Goal: Task Accomplishment & Management: Use online tool/utility

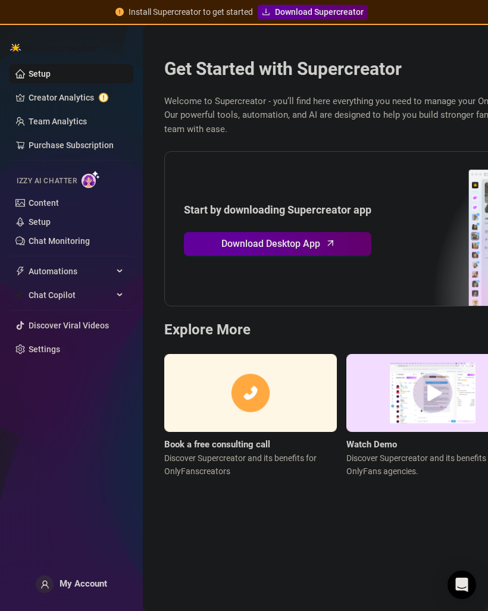
click at [93, 593] on div "My Account" at bounding box center [71, 584] width 71 height 18
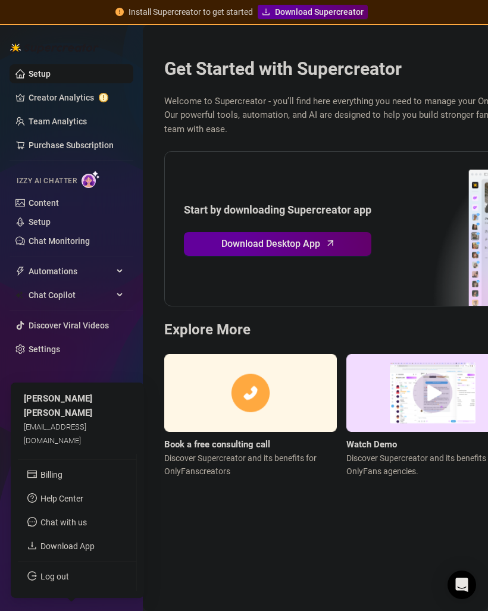
click at [87, 117] on link "Team Analytics" at bounding box center [58, 122] width 58 height 10
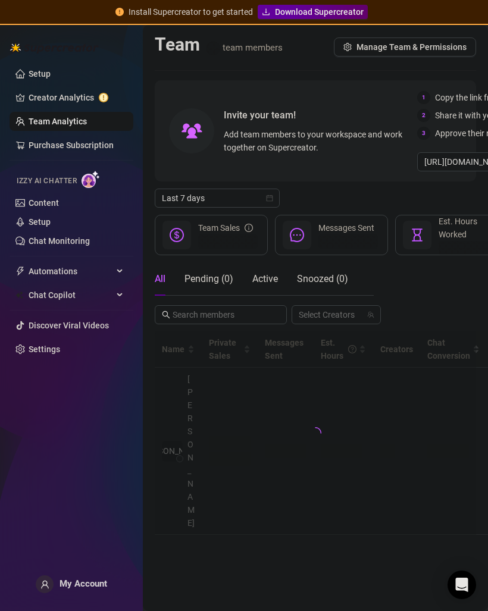
click at [109, 93] on link "Creator Analytics" at bounding box center [76, 97] width 95 height 19
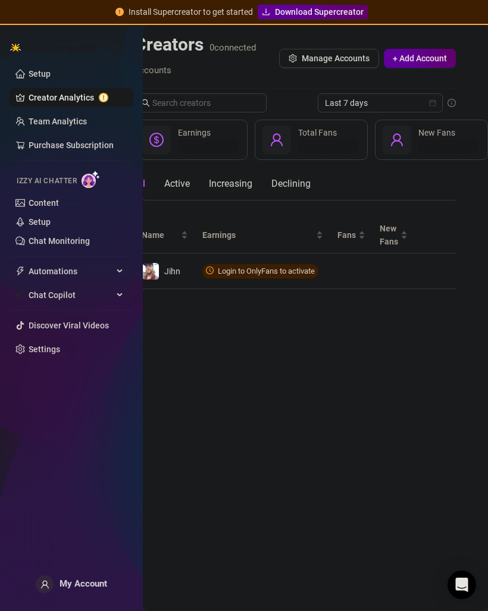
scroll to position [0, 37]
click at [0, 0] on span "Connect" at bounding box center [0, 0] width 0 height 0
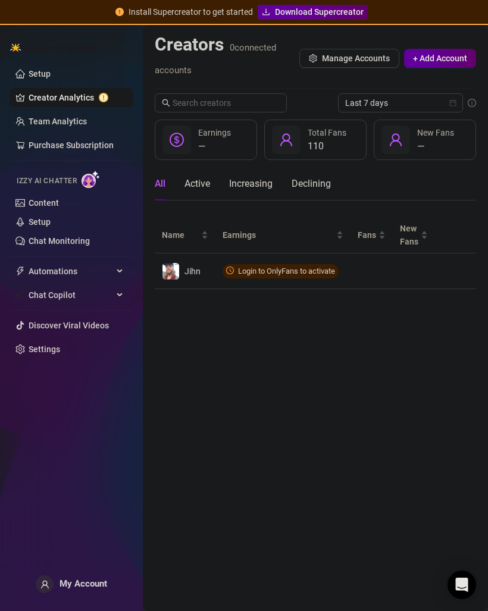
scroll to position [0, 0]
click at [344, 14] on span "Download Supercreator" at bounding box center [319, 11] width 89 height 13
